Goal: Task Accomplishment & Management: Manage account settings

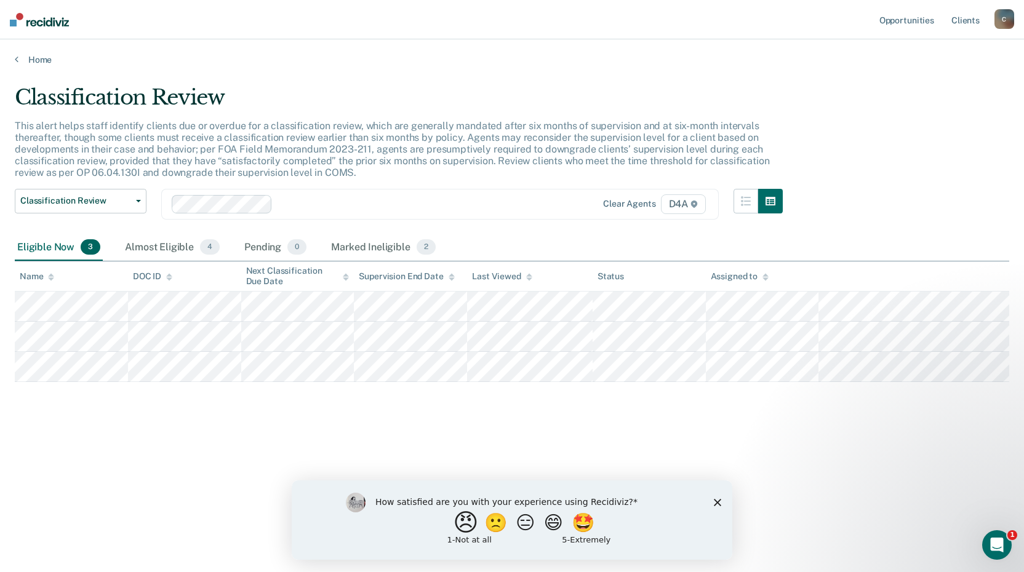
click at [456, 528] on button "😠" at bounding box center [467, 522] width 29 height 25
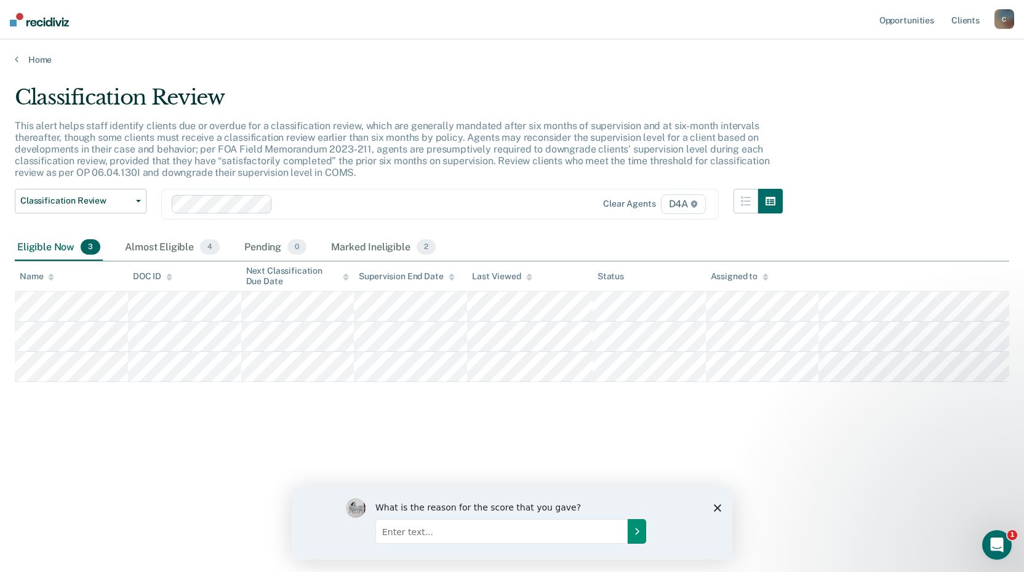
click at [640, 528] on icon "Submit your response" at bounding box center [637, 531] width 10 height 10
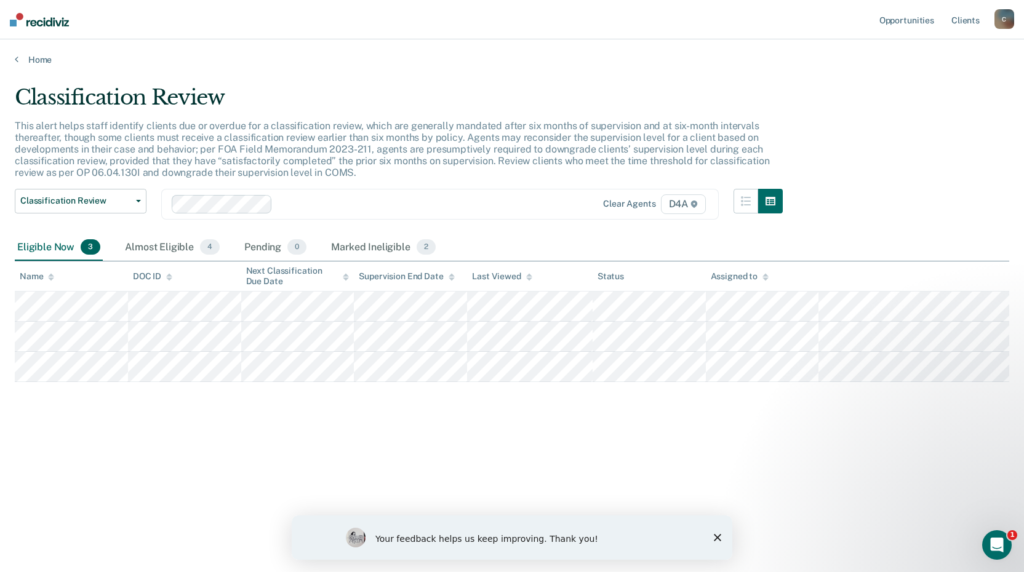
click at [718, 538] on polygon "Close survey" at bounding box center [717, 537] width 7 height 7
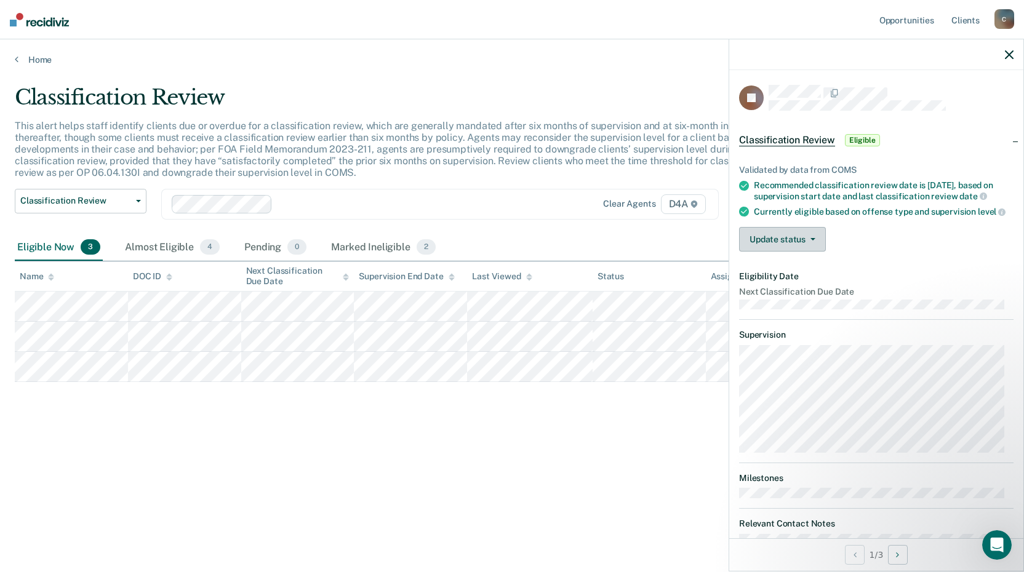
click at [811, 250] on button "Update status" at bounding box center [782, 239] width 87 height 25
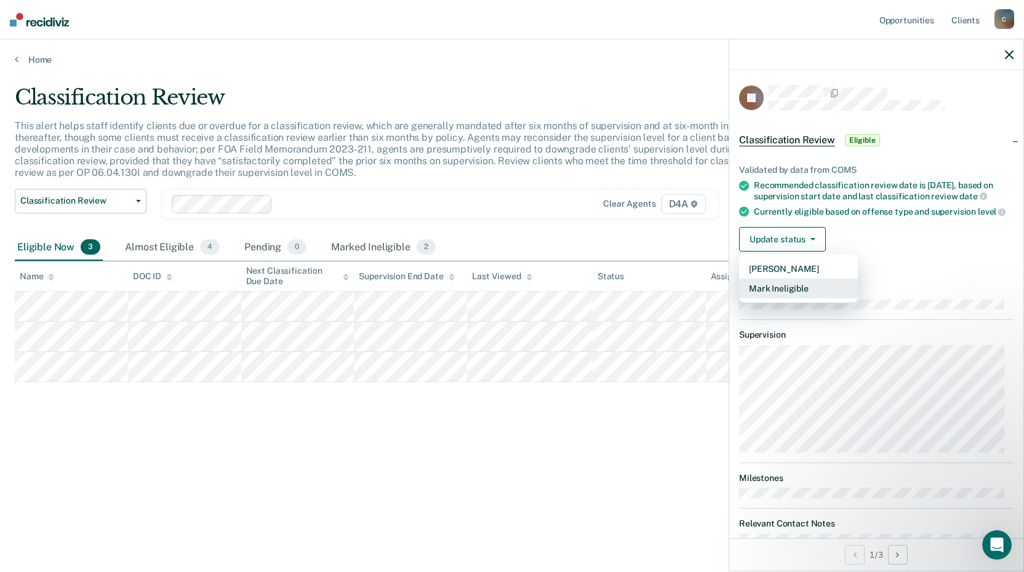
click at [818, 298] on button "Mark Ineligible" at bounding box center [798, 289] width 119 height 20
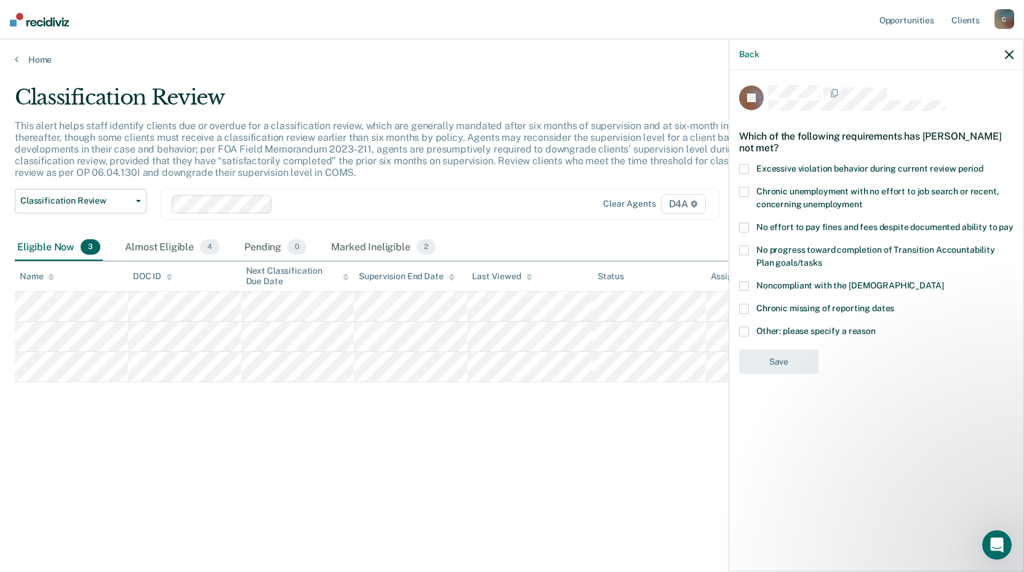
drag, startPoint x: 750, startPoint y: 284, endPoint x: 1003, endPoint y: 471, distance: 314.8
click at [1003, 471] on div "CJ Which of the following requirements has [PERSON_NAME] not met? Excessive vio…" at bounding box center [876, 319] width 294 height 499
click at [820, 326] on span "Other: please specify a reason" at bounding box center [815, 331] width 119 height 10
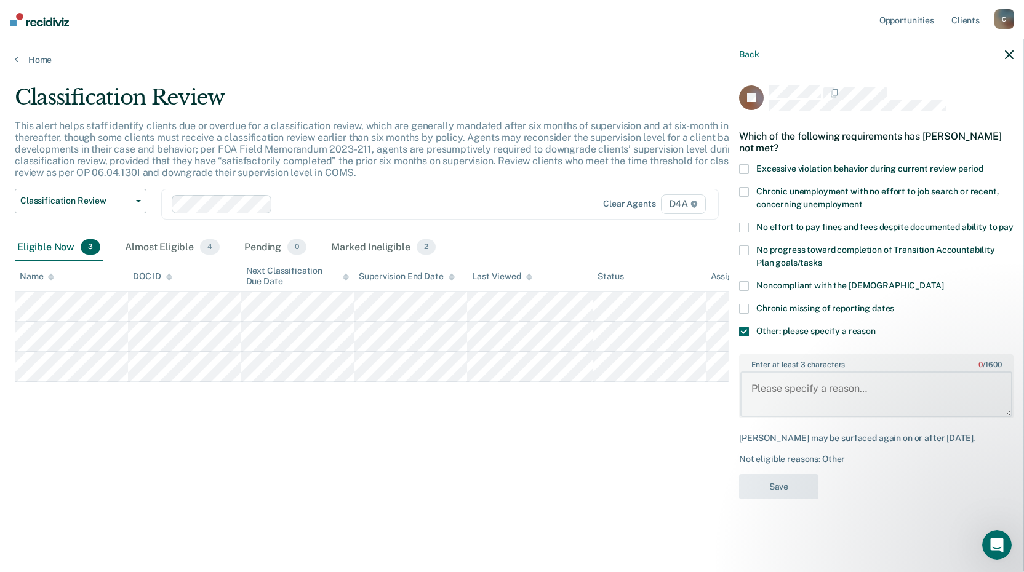
click at [798, 381] on textarea "Enter at least 3 characters 0 / 1600" at bounding box center [876, 395] width 272 height 46
type textarea "Already at minimum"
click at [752, 58] on button "Back" at bounding box center [749, 54] width 20 height 10
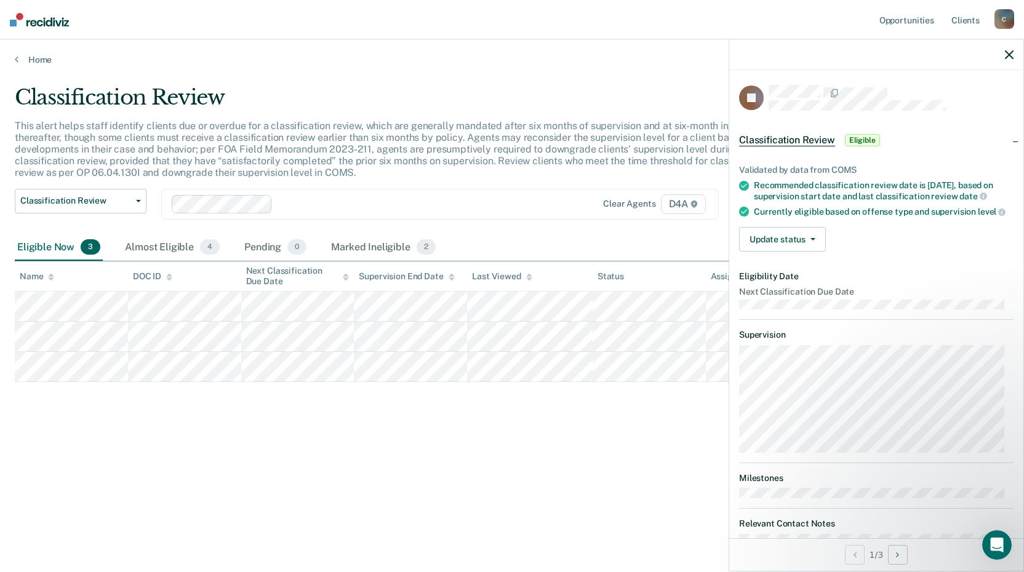
click at [1005, 57] on icon "button" at bounding box center [1009, 54] width 9 height 9
click at [808, 138] on span "Classification Review" at bounding box center [787, 140] width 96 height 12
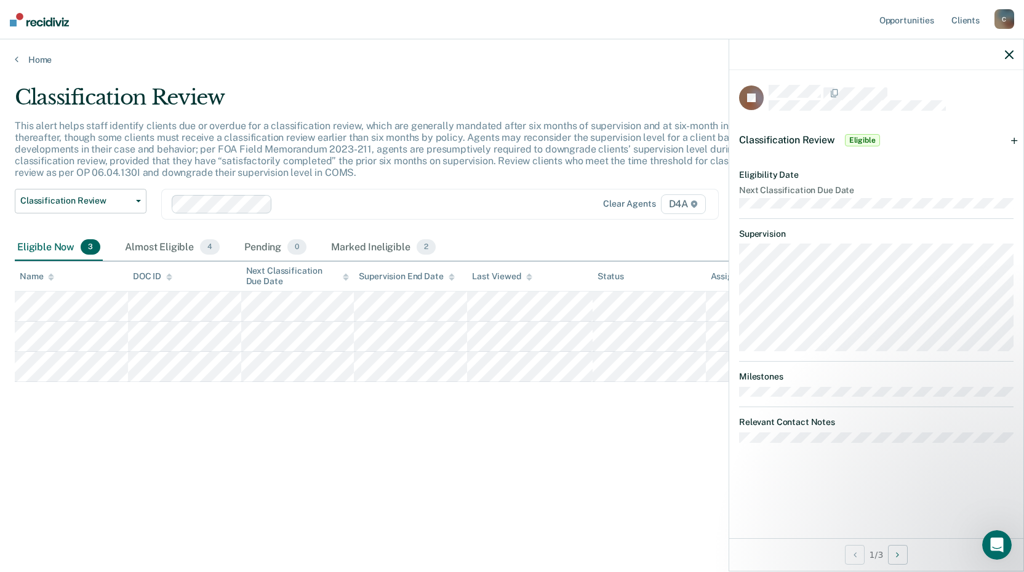
click at [808, 138] on span "Classification Review" at bounding box center [787, 140] width 96 height 12
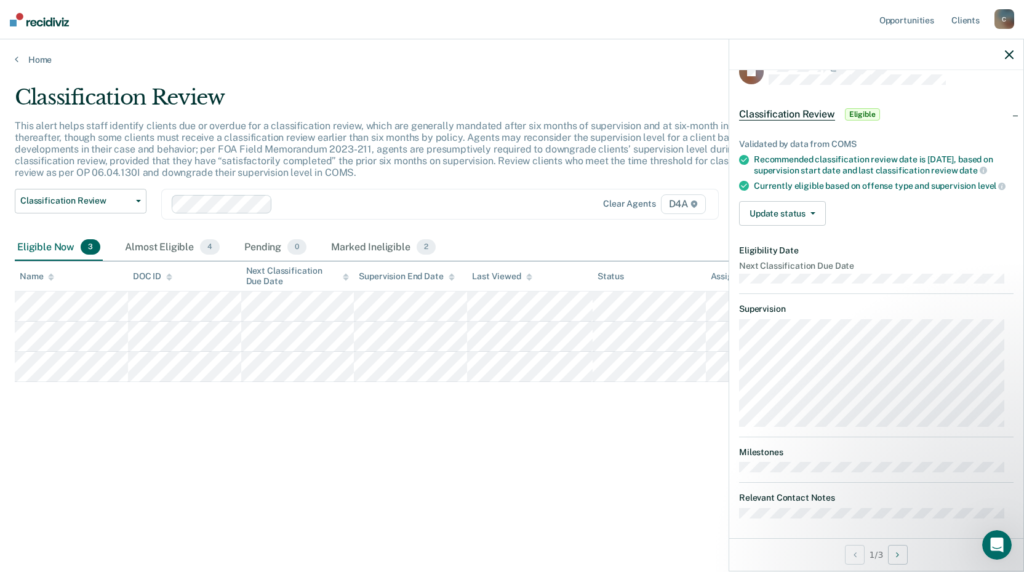
scroll to position [39, 0]
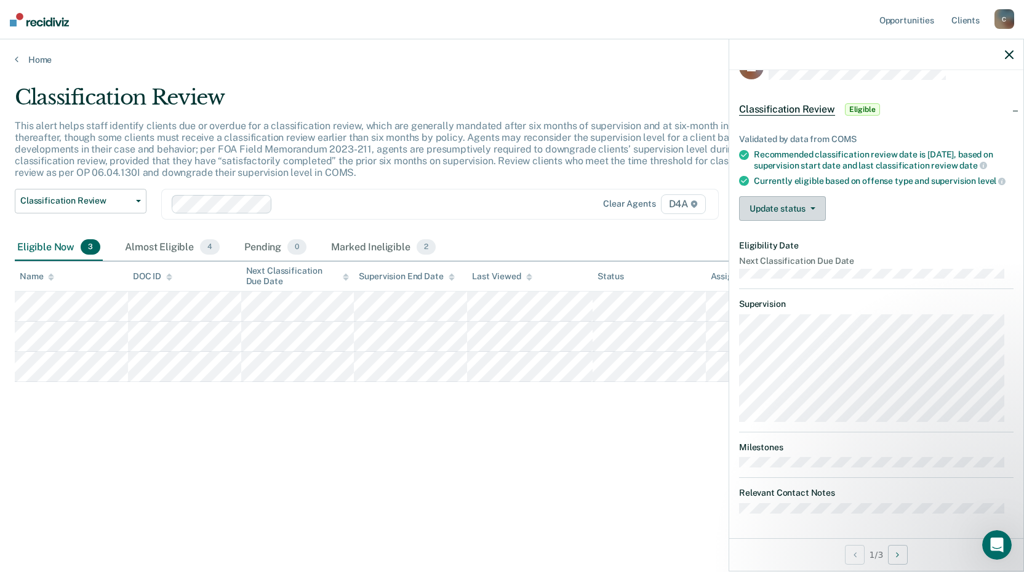
click at [811, 208] on icon "button" at bounding box center [812, 208] width 5 height 2
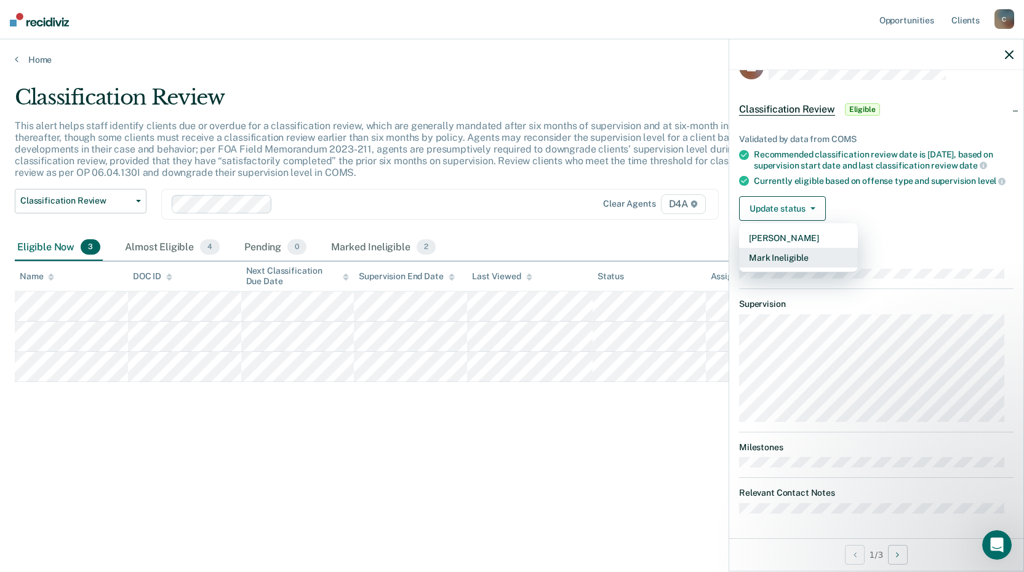
click at [797, 257] on button "Mark Ineligible" at bounding box center [798, 258] width 119 height 20
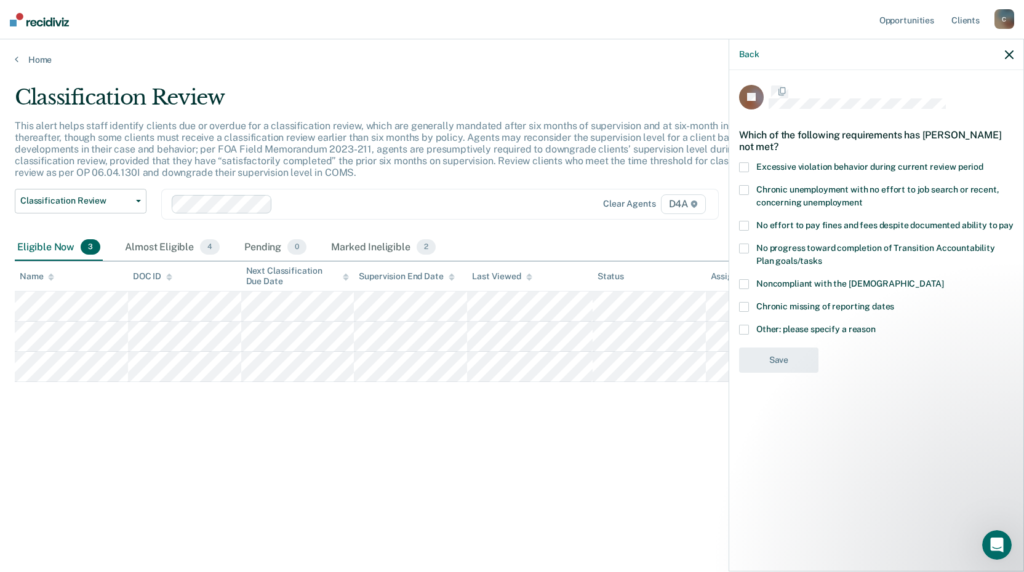
scroll to position [0, 0]
click at [766, 326] on span "Other: please specify a reason" at bounding box center [815, 331] width 119 height 10
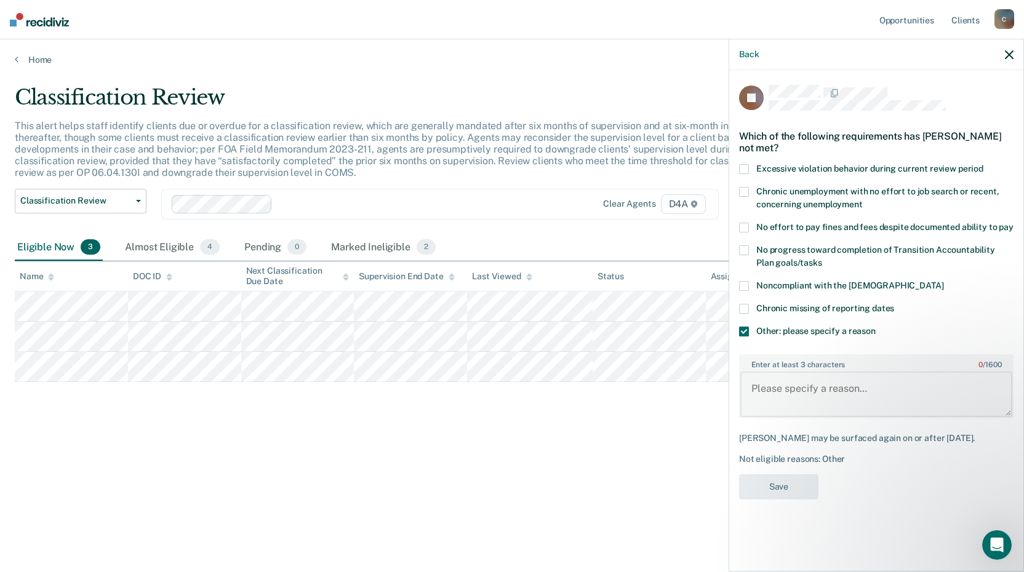
click at [782, 372] on textarea "Enter at least 3 characters 0 / 1600" at bounding box center [876, 395] width 272 height 46
type textarea "Already at Minimum TX"
click at [787, 476] on button "Save" at bounding box center [778, 486] width 79 height 25
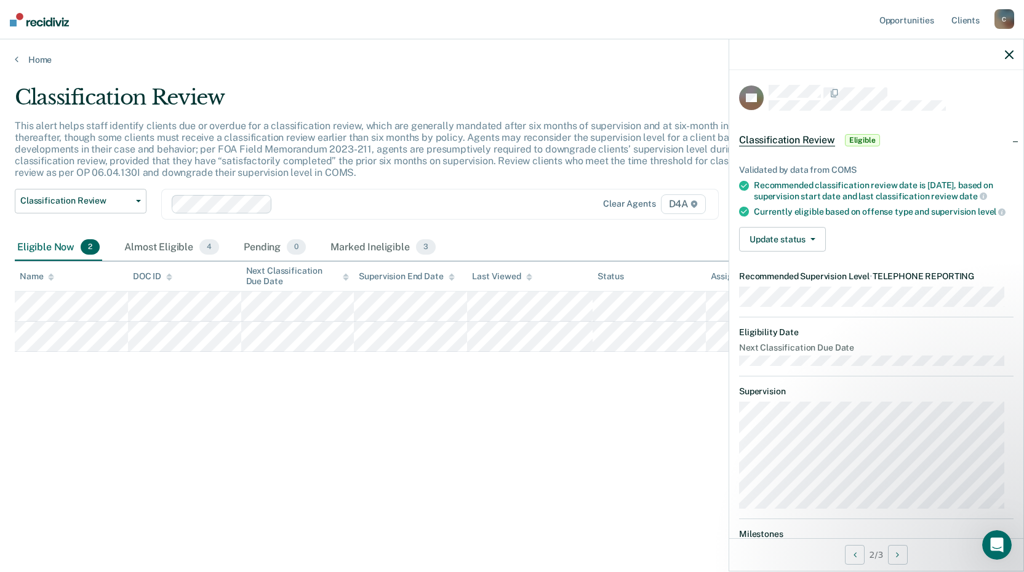
click at [480, 409] on div "Classification Review This alert helps staff identify clients due or overdue fo…" at bounding box center [512, 282] width 994 height 395
click at [1010, 54] on icon "button" at bounding box center [1009, 54] width 9 height 9
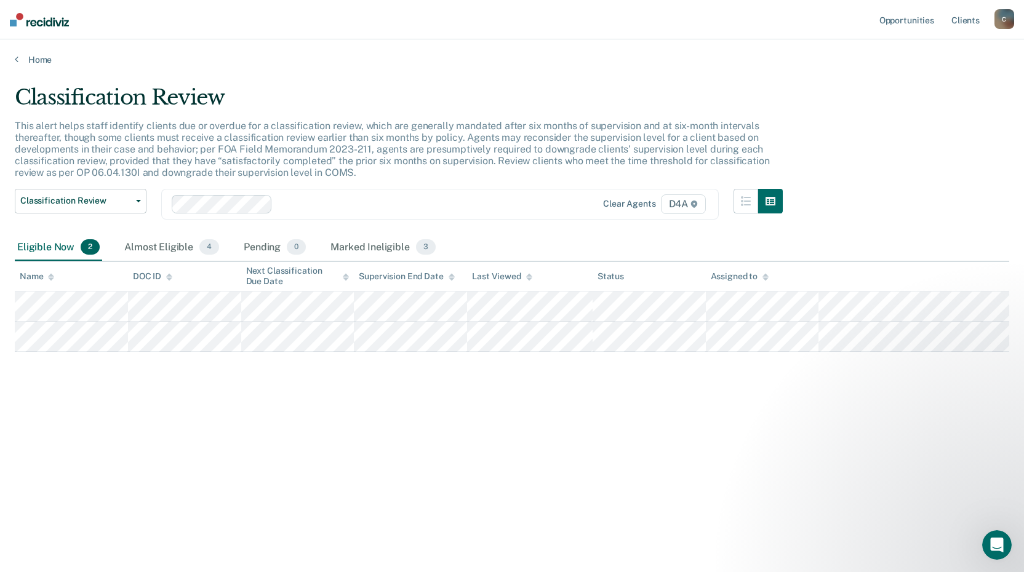
drag, startPoint x: 544, startPoint y: 416, endPoint x: 550, endPoint y: 410, distance: 7.8
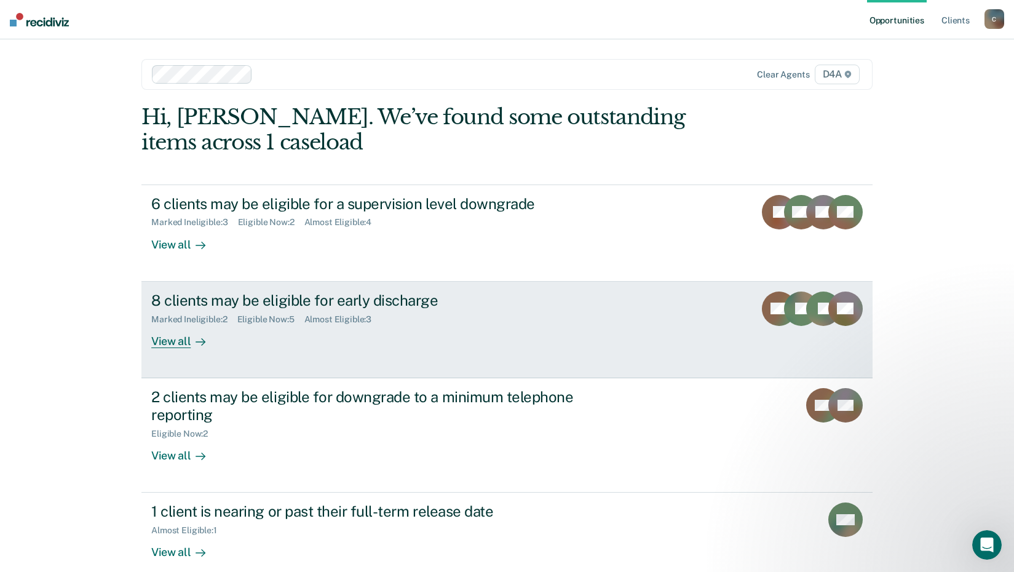
click at [404, 300] on div "8 clients may be eligible for early discharge" at bounding box center [367, 301] width 432 height 18
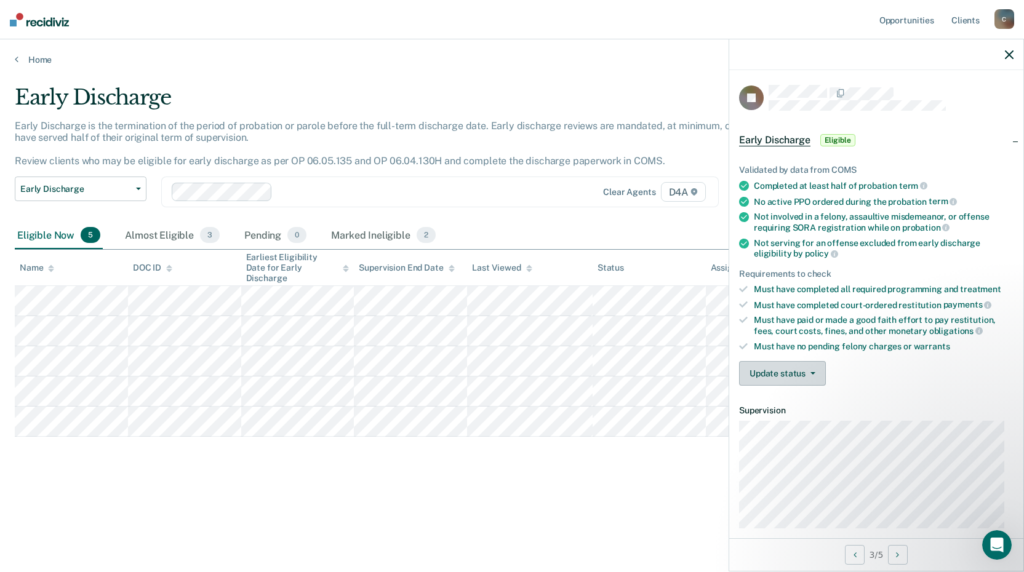
click at [811, 372] on icon "button" at bounding box center [812, 373] width 5 height 2
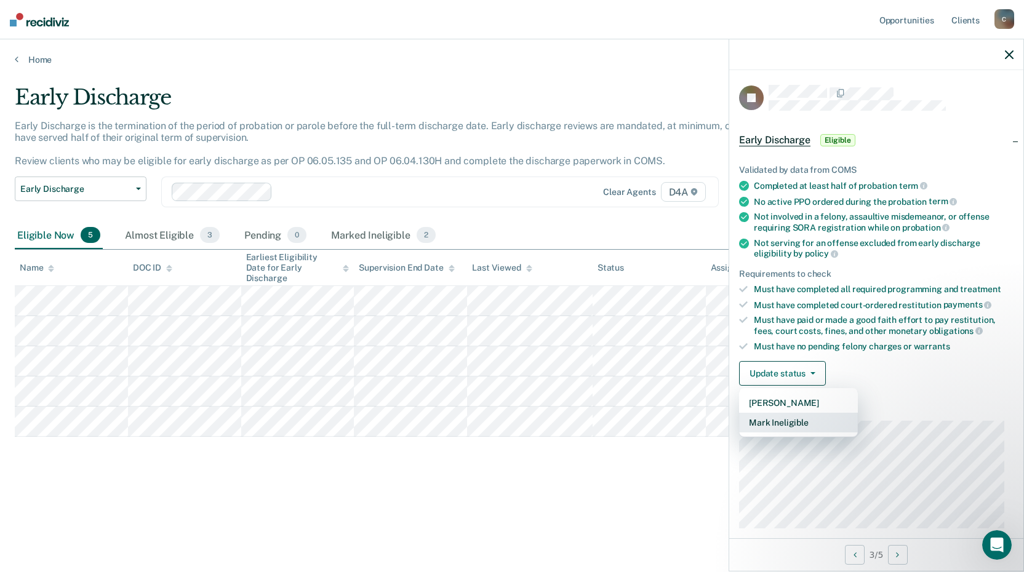
click at [804, 423] on button "Mark Ineligible" at bounding box center [798, 423] width 119 height 20
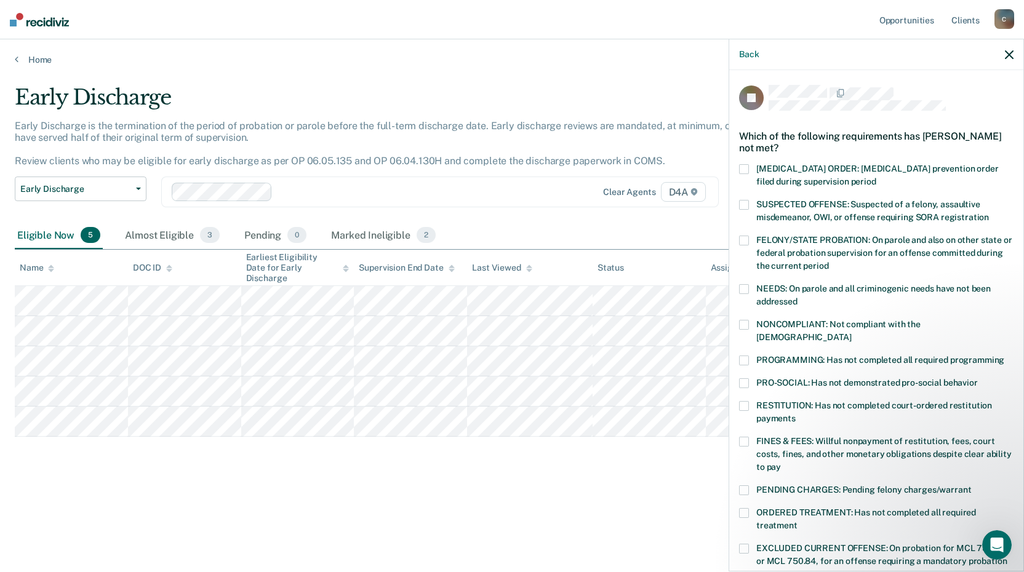
click at [746, 323] on span at bounding box center [744, 325] width 10 height 10
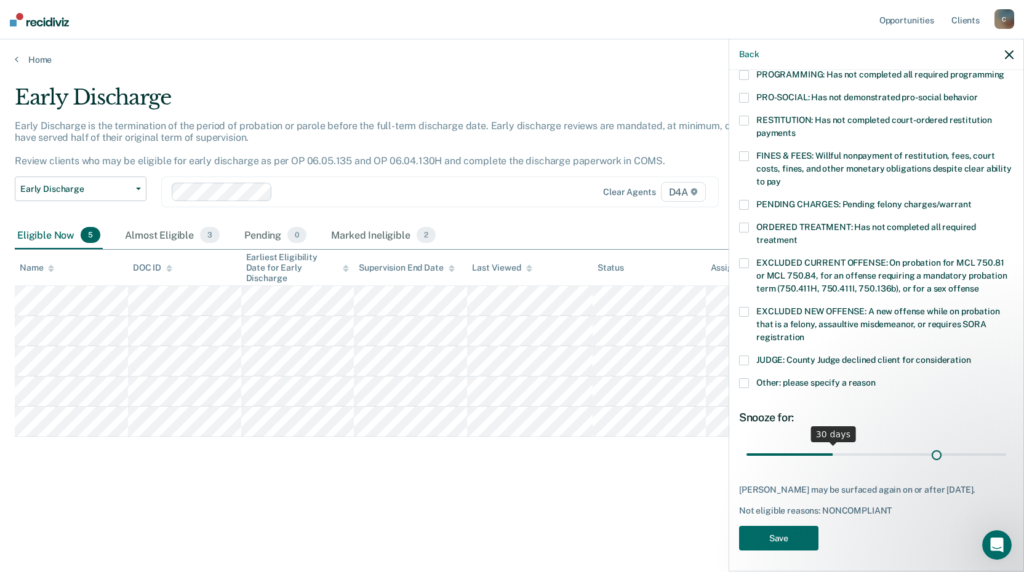
scroll to position [275, 0]
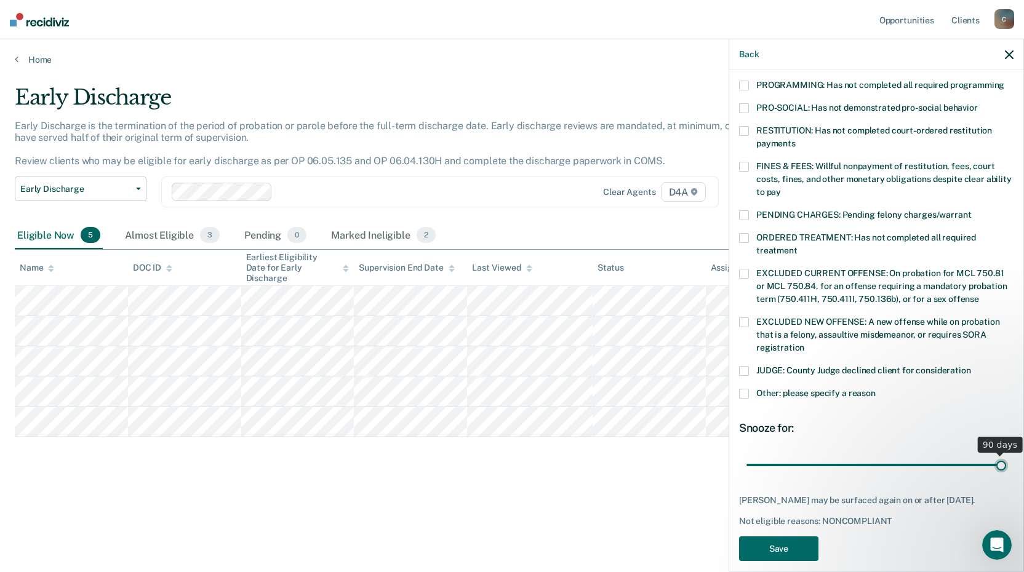
drag, startPoint x: 830, startPoint y: 439, endPoint x: 1028, endPoint y: 440, distance: 198.1
type input "90"
click at [1006, 454] on input "range" at bounding box center [876, 465] width 260 height 22
click at [770, 519] on div "JB Which of the following requirements has [PERSON_NAME] not met? [MEDICAL_DATA…" at bounding box center [876, 189] width 274 height 759
drag, startPoint x: 770, startPoint y: 519, endPoint x: 776, endPoint y: 528, distance: 11.3
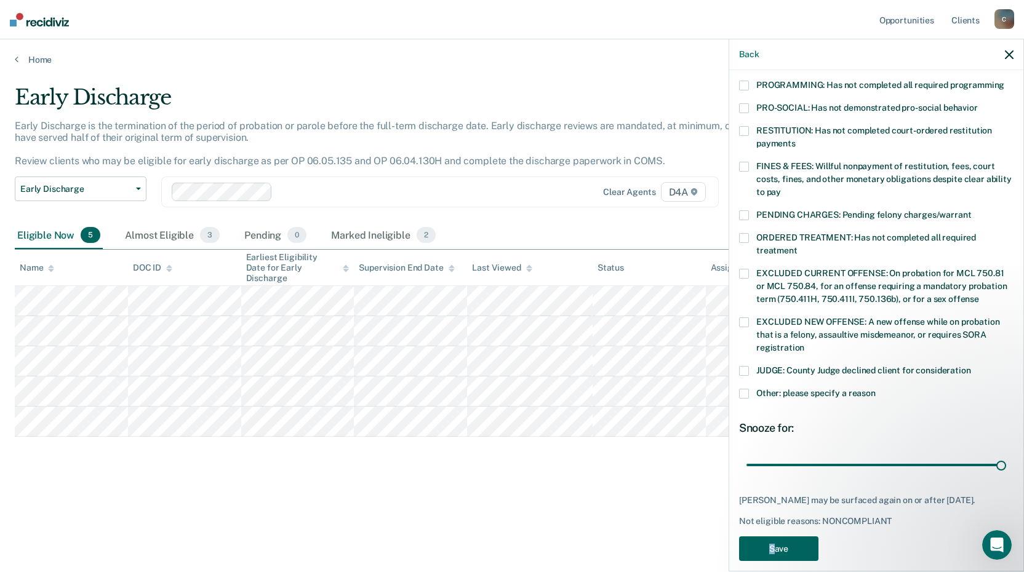
click at [776, 536] on button "Save" at bounding box center [778, 548] width 79 height 25
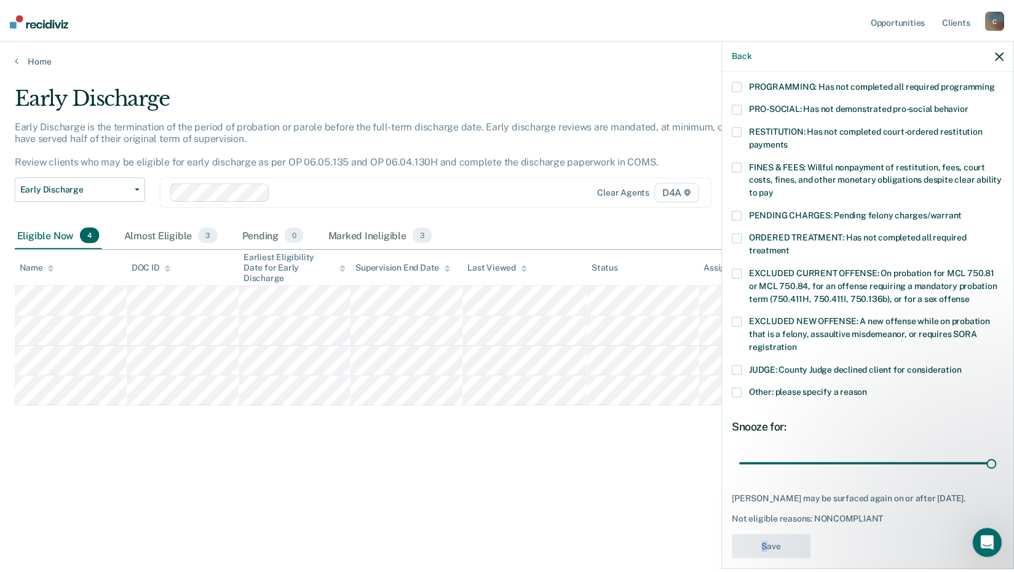
scroll to position [209, 0]
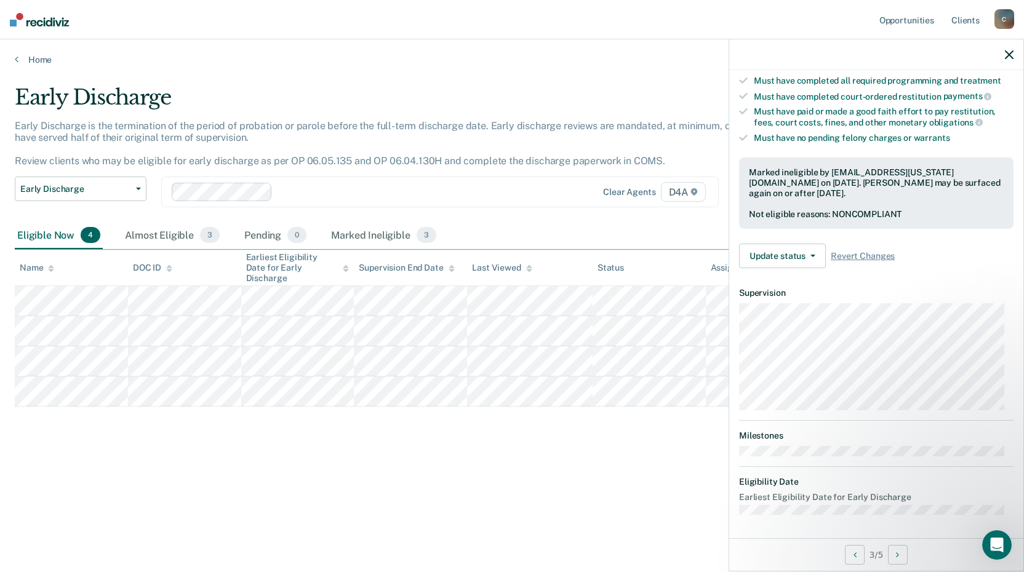
click at [507, 480] on div "Early Discharge Early Discharge is the termination of the period of probation o…" at bounding box center [512, 302] width 994 height 434
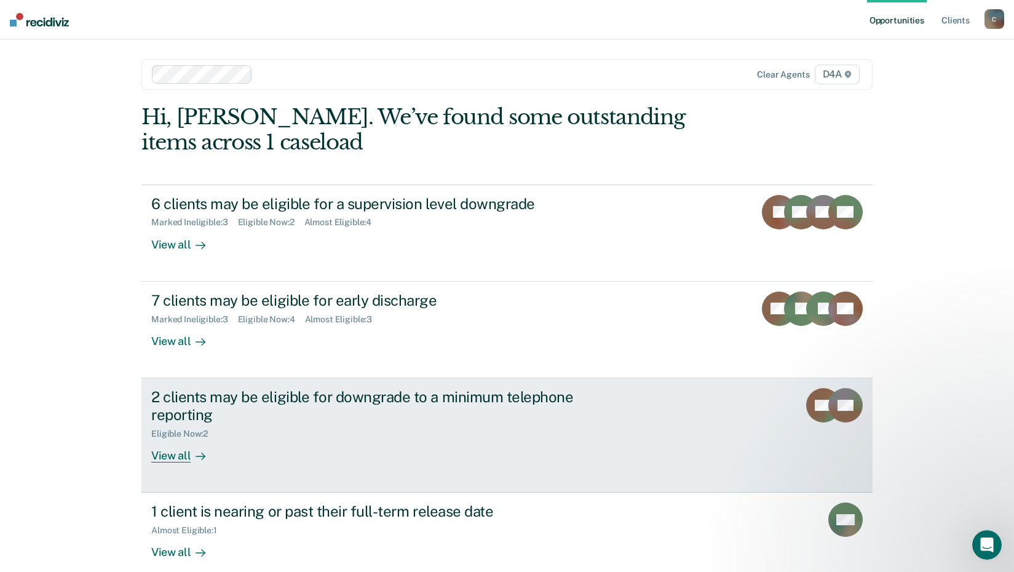
click at [523, 401] on div "2 clients may be eligible for downgrade to a minimum telephone reporting" at bounding box center [367, 406] width 432 height 36
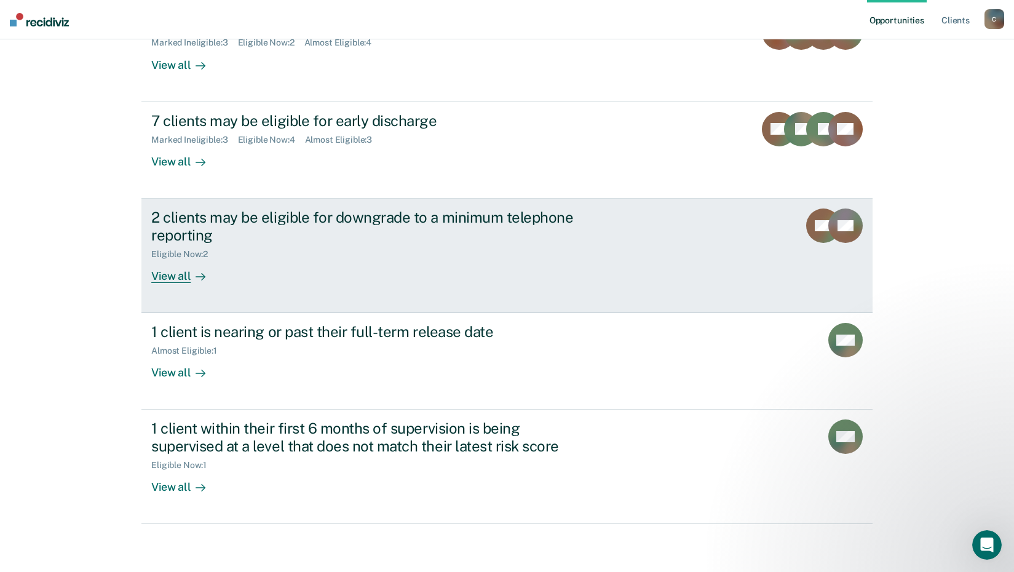
scroll to position [181, 0]
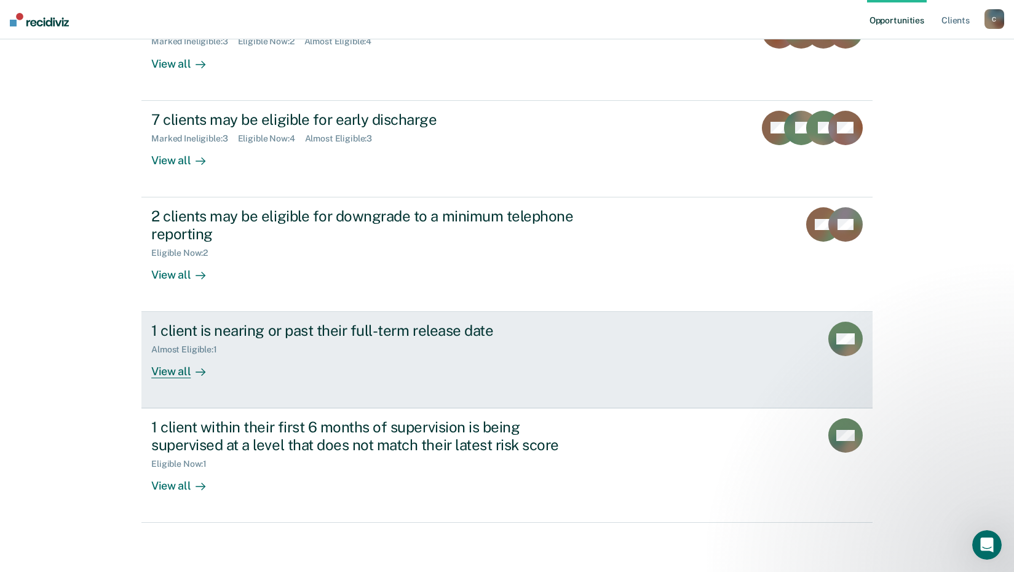
click at [434, 336] on div "1 client is nearing or past their full-term release date" at bounding box center [367, 331] width 432 height 18
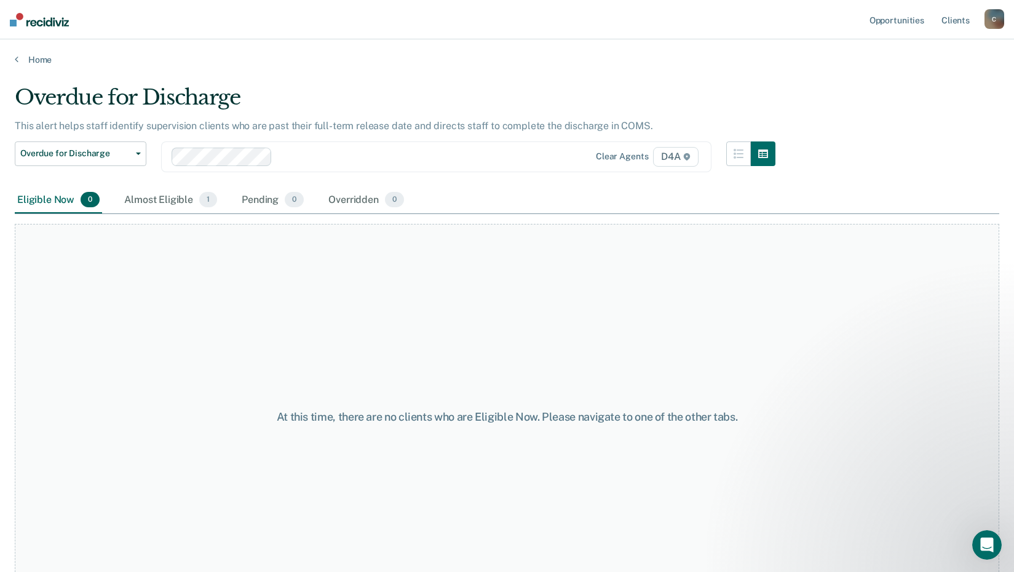
drag, startPoint x: 429, startPoint y: 343, endPoint x: 434, endPoint y: 338, distance: 7.4
click at [140, 203] on div "Almost Eligible 1" at bounding box center [171, 200] width 98 height 27
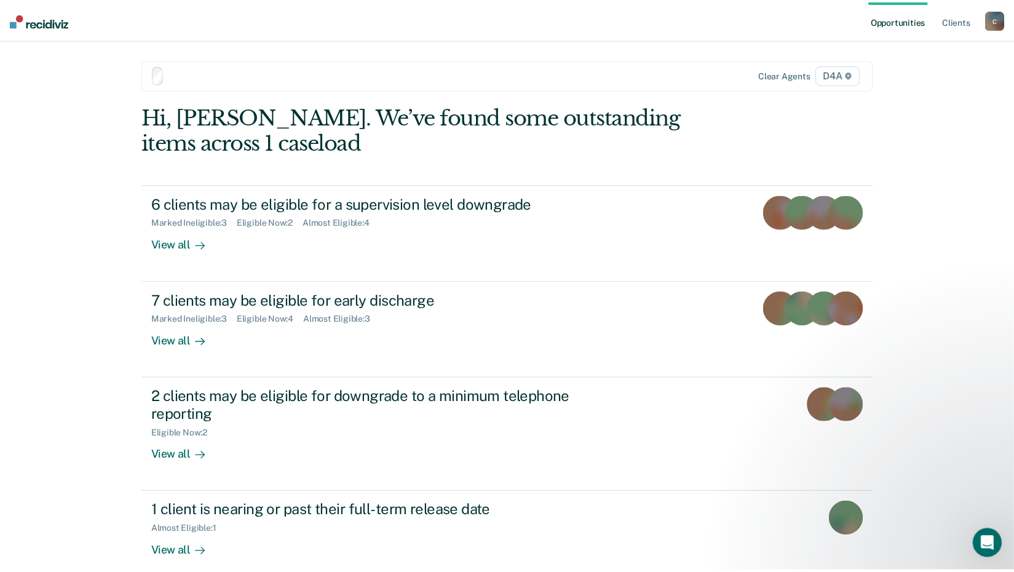
scroll to position [181, 0]
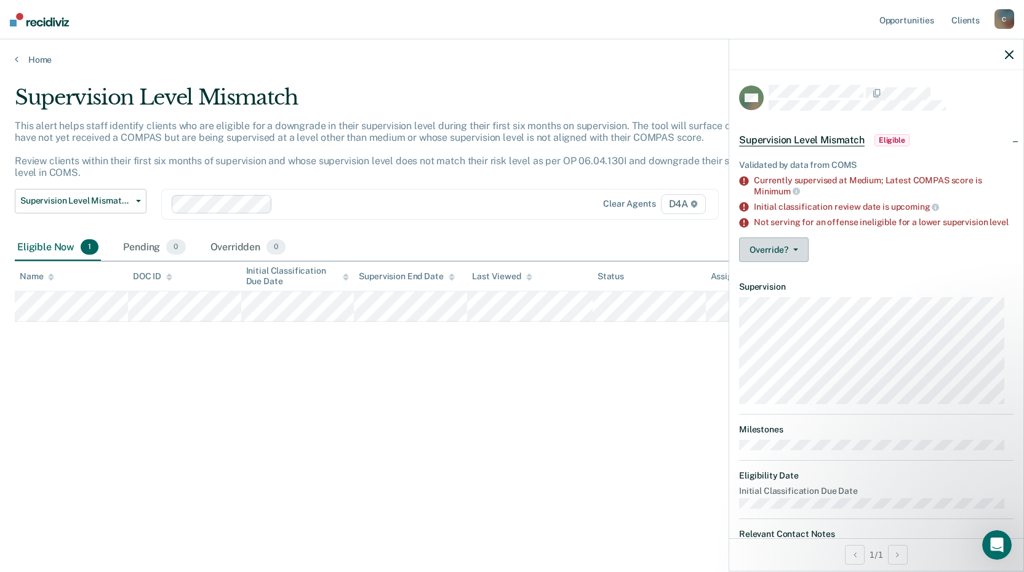
click at [792, 254] on button "Override?" at bounding box center [774, 249] width 70 height 25
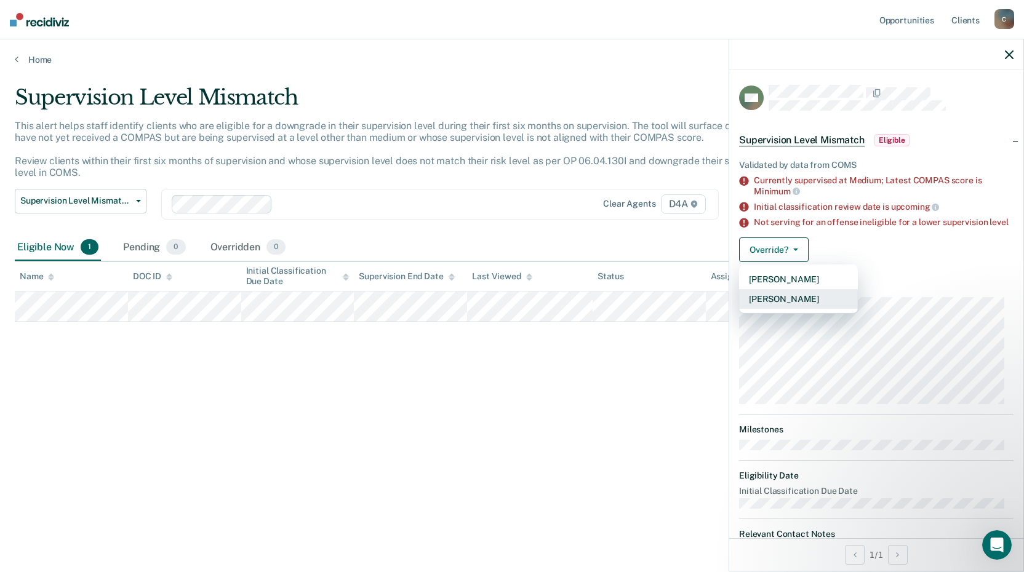
click at [802, 309] on button "[PERSON_NAME]" at bounding box center [798, 299] width 119 height 20
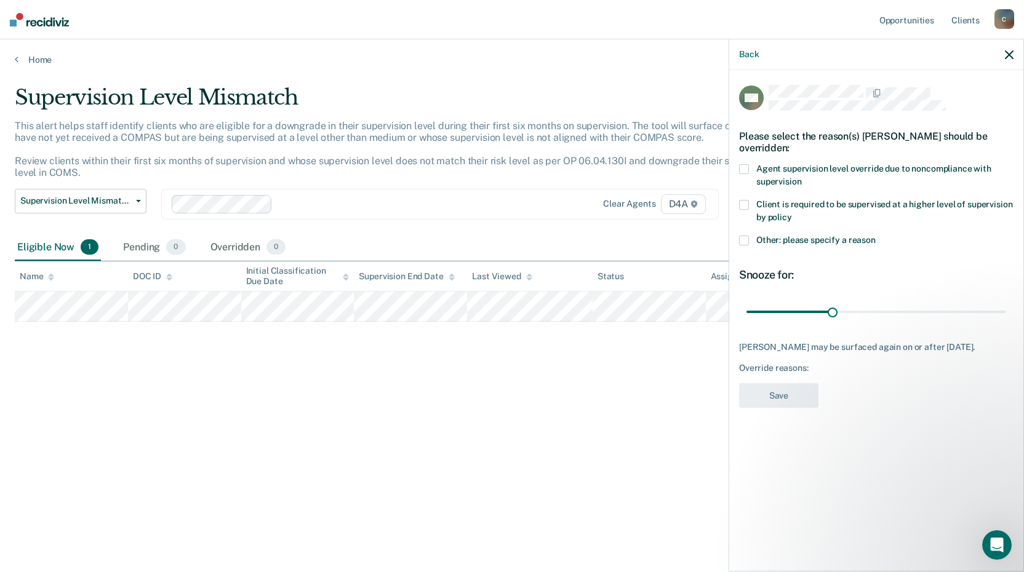
drag, startPoint x: 747, startPoint y: 204, endPoint x: 752, endPoint y: 212, distance: 9.7
click at [747, 204] on span at bounding box center [744, 205] width 10 height 10
drag, startPoint x: 744, startPoint y: 196, endPoint x: 744, endPoint y: 202, distance: 6.8
click at [744, 198] on div "SM Please select the reason(s) [PERSON_NAME] should be overridden: Agent superv…" at bounding box center [876, 250] width 274 height 331
click at [745, 205] on span at bounding box center [744, 205] width 10 height 10
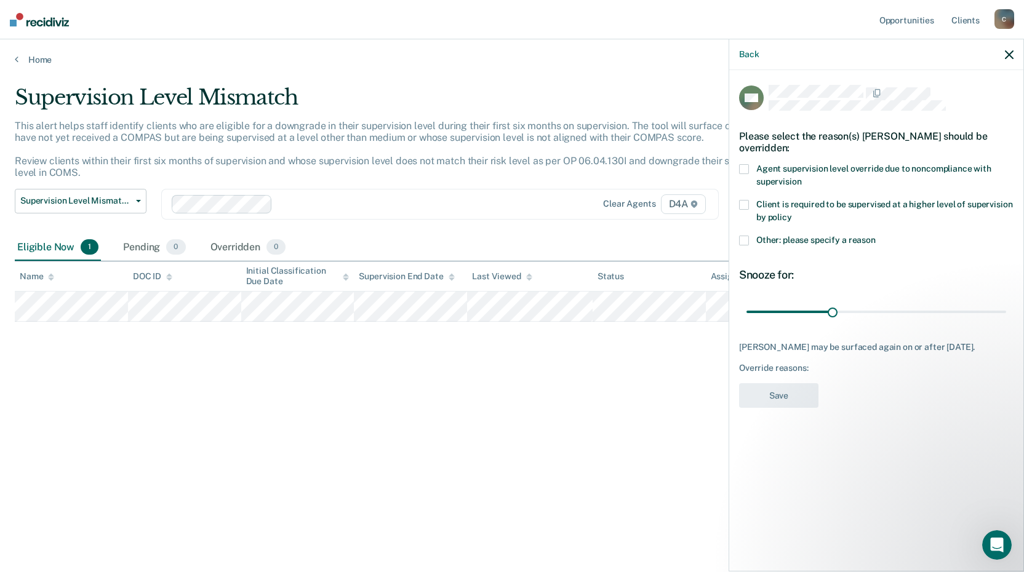
click at [749, 239] on label "Other: please specify a reason" at bounding box center [876, 242] width 274 height 13
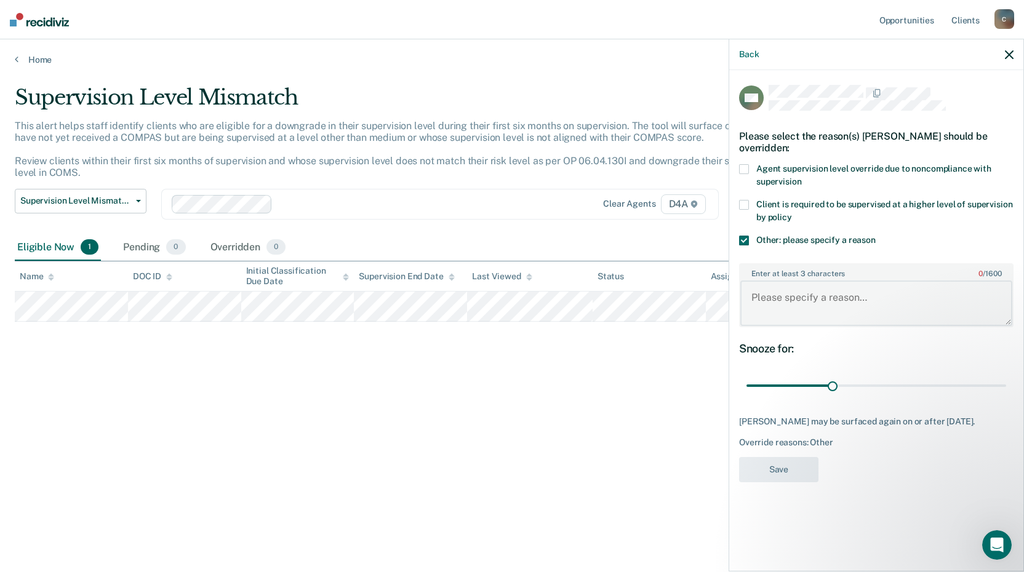
click at [768, 294] on textarea "Enter at least 3 characters 0 / 1600" at bounding box center [876, 304] width 272 height 46
type textarea "Court ordered and multiple pending cases."
drag, startPoint x: 832, startPoint y: 383, endPoint x: 1023, endPoint y: 388, distance: 190.8
type input "90"
click at [1006, 388] on input "range" at bounding box center [876, 386] width 260 height 22
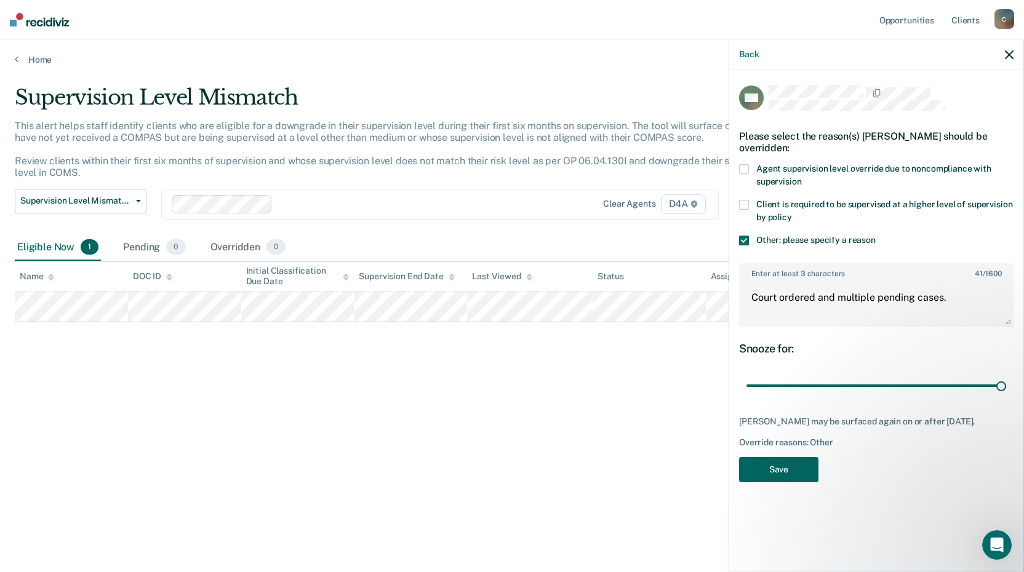
click at [780, 476] on button "Save" at bounding box center [778, 469] width 79 height 25
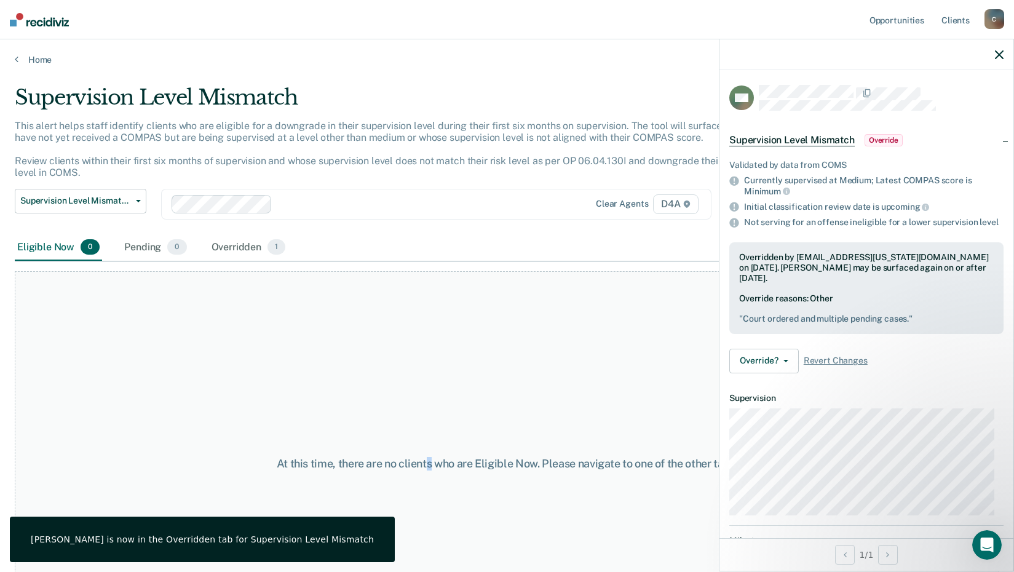
click at [429, 313] on div "At this time, there are no clients who are Eligible Now. Please navigate to one…" at bounding box center [507, 463] width 985 height 385
drag, startPoint x: 429, startPoint y: 313, endPoint x: 335, endPoint y: 338, distance: 97.4
